Goal: Information Seeking & Learning: Learn about a topic

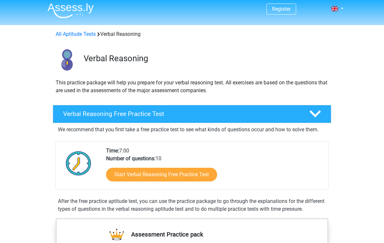
scroll to position [2, 0]
click at [181, 172] on link "Start Verbal Reasoning Free Practice Test" at bounding box center [161, 174] width 111 height 14
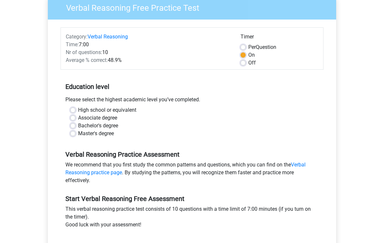
scroll to position [58, 0]
click at [78, 134] on label "Master's degree" at bounding box center [96, 133] width 36 height 8
click at [73, 134] on input "Master's degree" at bounding box center [72, 132] width 5 height 7
radio input "true"
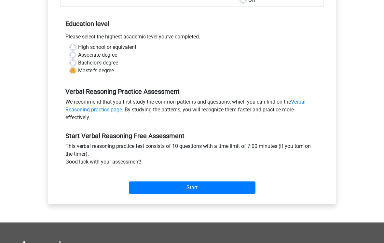
scroll to position [121, 0]
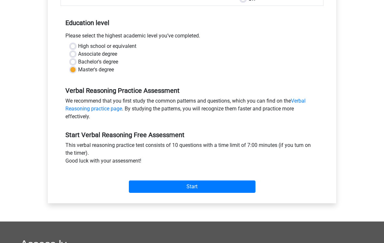
click at [196, 190] on input "Start" at bounding box center [192, 186] width 127 height 12
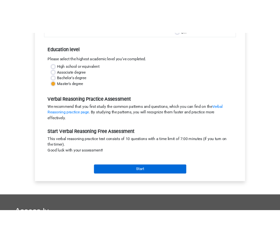
scroll to position [131, 0]
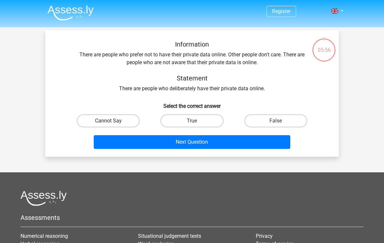
click at [120, 121] on label "Cannot Say" at bounding box center [108, 120] width 63 height 13
click at [113, 121] on input "Cannot Say" at bounding box center [110, 123] width 4 height 4
radio input "true"
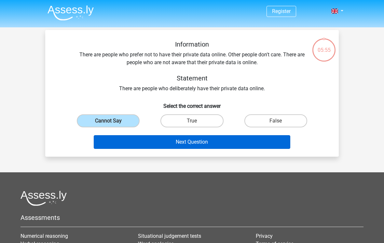
click at [202, 138] on button "Next Question" at bounding box center [192, 142] width 197 height 14
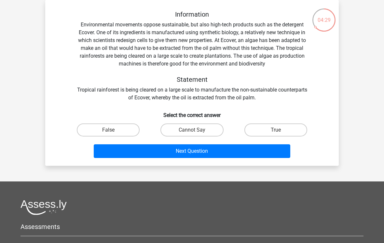
scroll to position [30, 0]
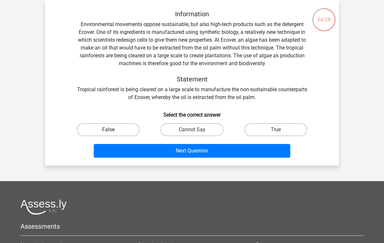
click at [123, 130] on label "False" at bounding box center [108, 129] width 63 height 13
click at [113, 130] on input "False" at bounding box center [110, 131] width 4 height 4
radio input "true"
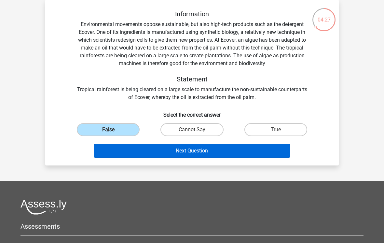
click at [213, 153] on button "Next Question" at bounding box center [192, 151] width 197 height 14
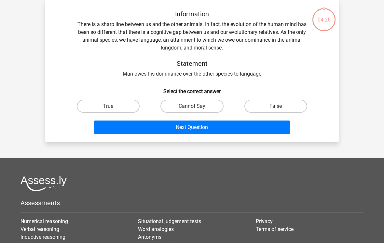
scroll to position [30, 0]
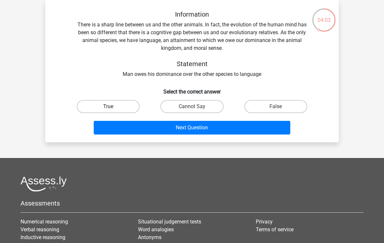
click at [127, 108] on label "True" at bounding box center [108, 106] width 63 height 13
click at [113, 108] on input "True" at bounding box center [110, 108] width 4 height 4
radio input "true"
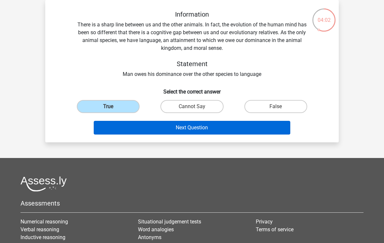
click at [215, 131] on button "Next Question" at bounding box center [192, 128] width 197 height 14
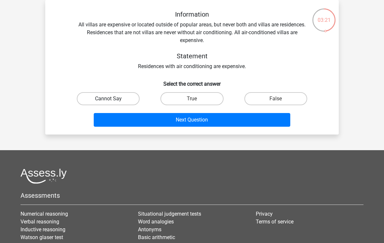
click at [127, 100] on label "Cannot Say" at bounding box center [108, 98] width 63 height 13
click at [113, 100] on input "Cannot Say" at bounding box center [110, 101] width 4 height 4
radio input "true"
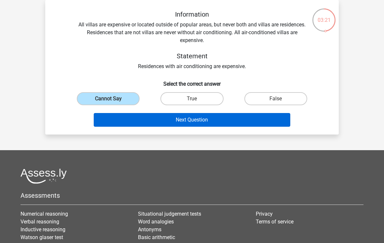
click at [201, 121] on button "Next Question" at bounding box center [192, 120] width 197 height 14
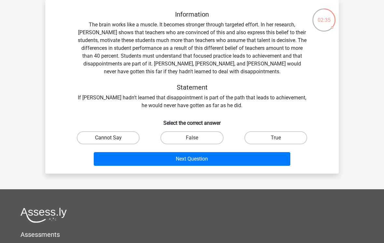
click at [119, 136] on label "Cannot Say" at bounding box center [108, 137] width 63 height 13
click at [113, 138] on input "Cannot Say" at bounding box center [110, 140] width 4 height 4
radio input "true"
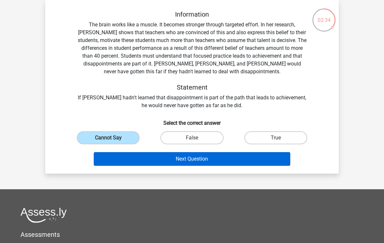
click at [206, 160] on button "Next Question" at bounding box center [192, 159] width 197 height 14
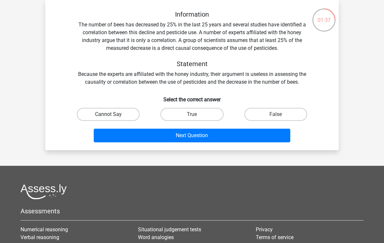
click at [120, 112] on label "Cannot Say" at bounding box center [108, 114] width 63 height 13
click at [113, 114] on input "Cannot Say" at bounding box center [110, 116] width 4 height 4
radio input "true"
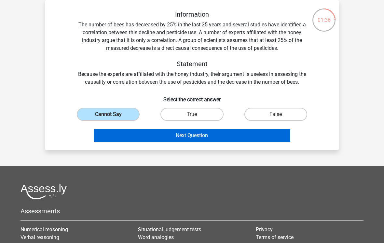
click at [196, 136] on button "Next Question" at bounding box center [192, 135] width 197 height 14
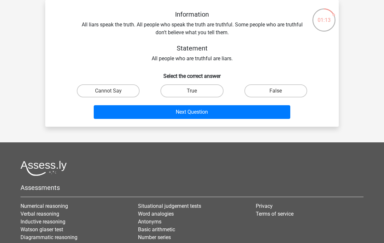
click at [232, 32] on div "Information All liars speak the truth. All people who speak the truth are truth…" at bounding box center [192, 36] width 273 height 52
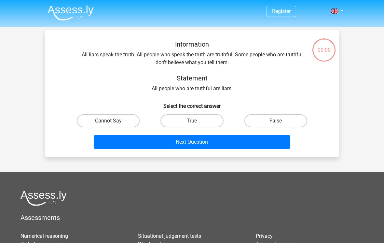
scroll to position [30, 0]
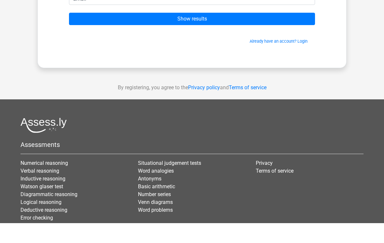
scroll to position [49, 0]
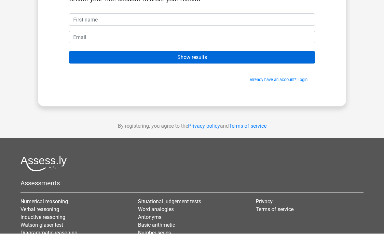
click at [205, 61] on input "Show results" at bounding box center [192, 67] width 246 height 12
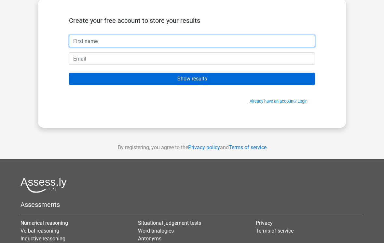
scroll to position [0, 0]
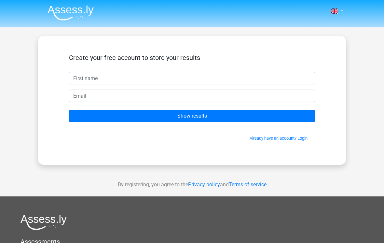
click at [338, 11] on span at bounding box center [334, 10] width 7 height 5
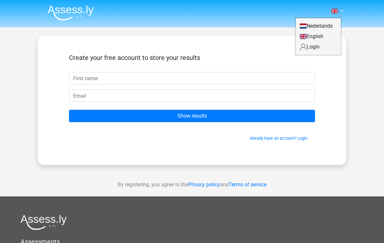
click at [365, 57] on div "Nederlands English" at bounding box center [192, 184] width 384 height 368
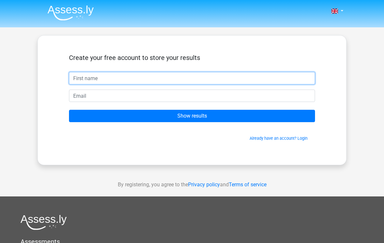
click at [253, 79] on input "text" at bounding box center [192, 78] width 246 height 12
type input "Kåre"
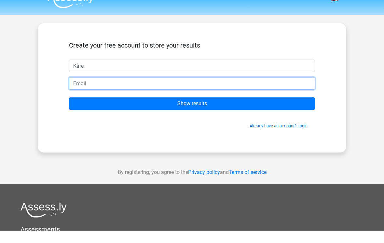
type input "[EMAIL_ADDRESS][DOMAIN_NAME]"
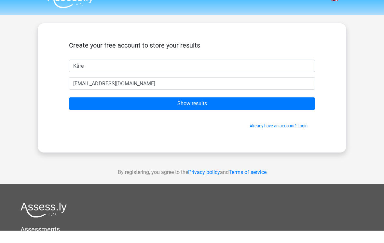
scroll to position [12, 0]
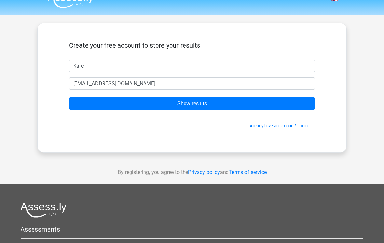
click at [207, 105] on input "Show results" at bounding box center [192, 103] width 246 height 12
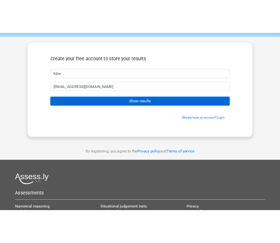
scroll to position [0, 0]
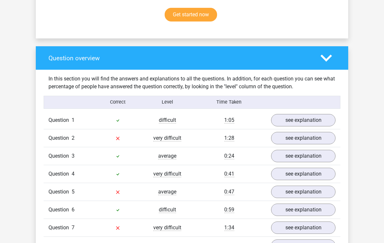
scroll to position [422, 0]
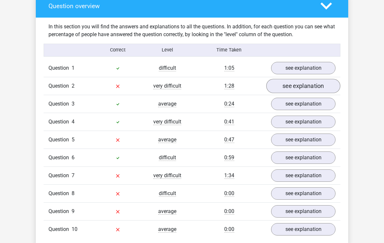
click at [291, 87] on link "see explanation" at bounding box center [303, 86] width 74 height 14
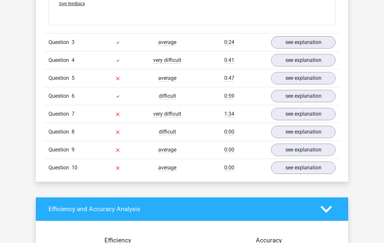
scroll to position [741, 0]
click at [300, 77] on link "see explanation" at bounding box center [303, 78] width 74 height 14
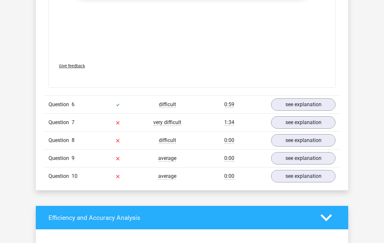
scroll to position [1131, 0]
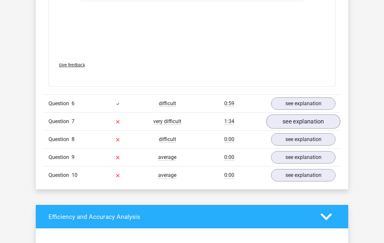
click at [304, 123] on link "see explanation" at bounding box center [303, 121] width 74 height 14
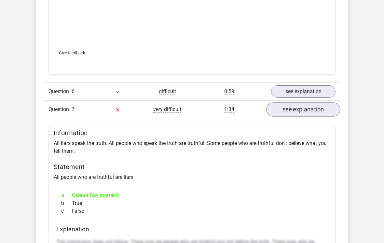
click at [305, 111] on link "see explanation" at bounding box center [303, 109] width 74 height 14
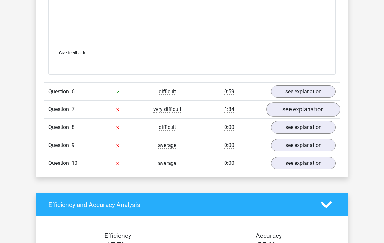
click at [304, 110] on link "see explanation" at bounding box center [303, 109] width 74 height 14
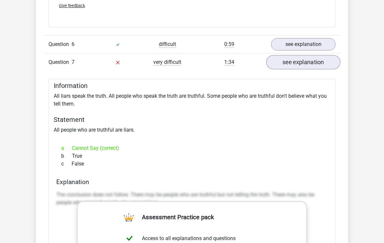
scroll to position [1190, 0]
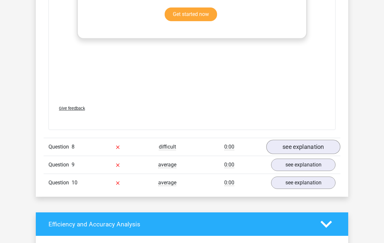
click at [303, 147] on link "see explanation" at bounding box center [303, 147] width 74 height 14
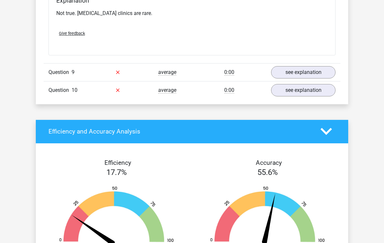
scroll to position [1749, 0]
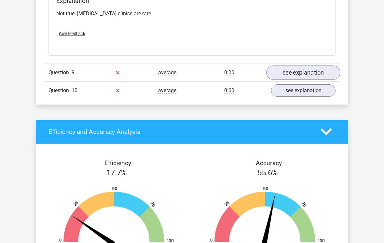
click at [309, 70] on link "see explanation" at bounding box center [303, 72] width 74 height 14
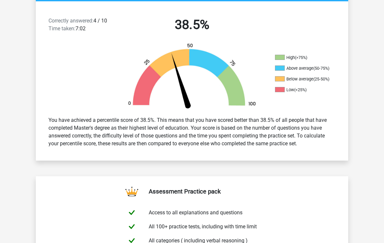
scroll to position [159, 0]
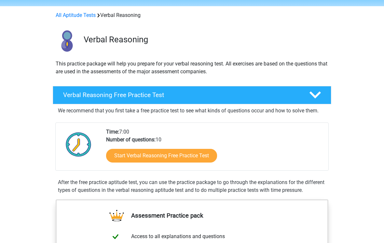
scroll to position [21, 0]
